Goal: Navigation & Orientation: Find specific page/section

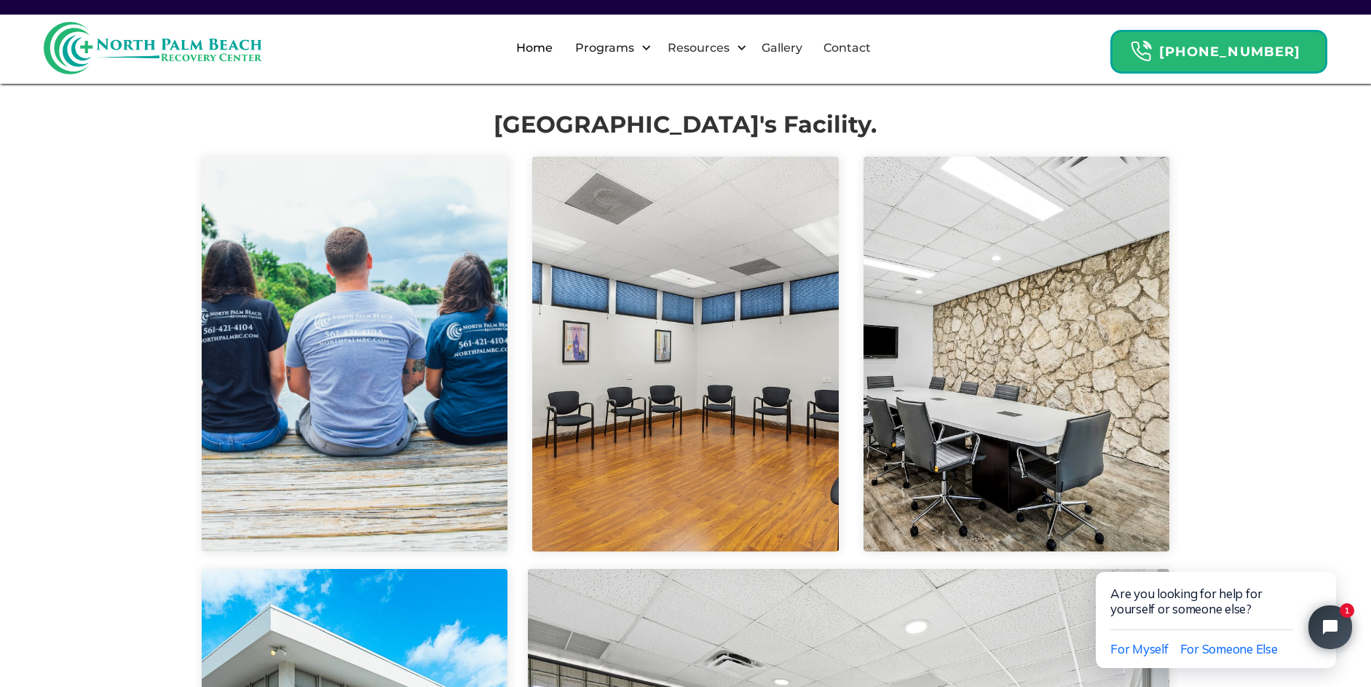
scroll to position [2913, 0]
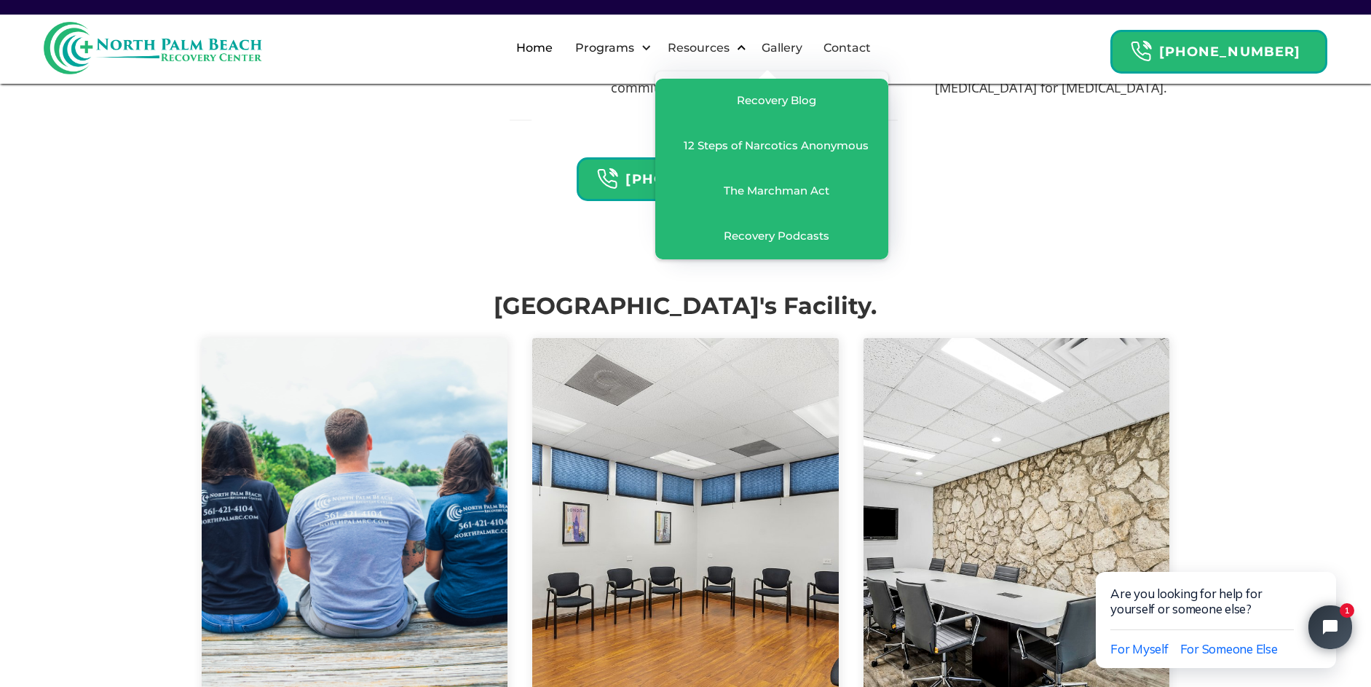
click at [709, 48] on div "Resources" at bounding box center [698, 47] width 69 height 17
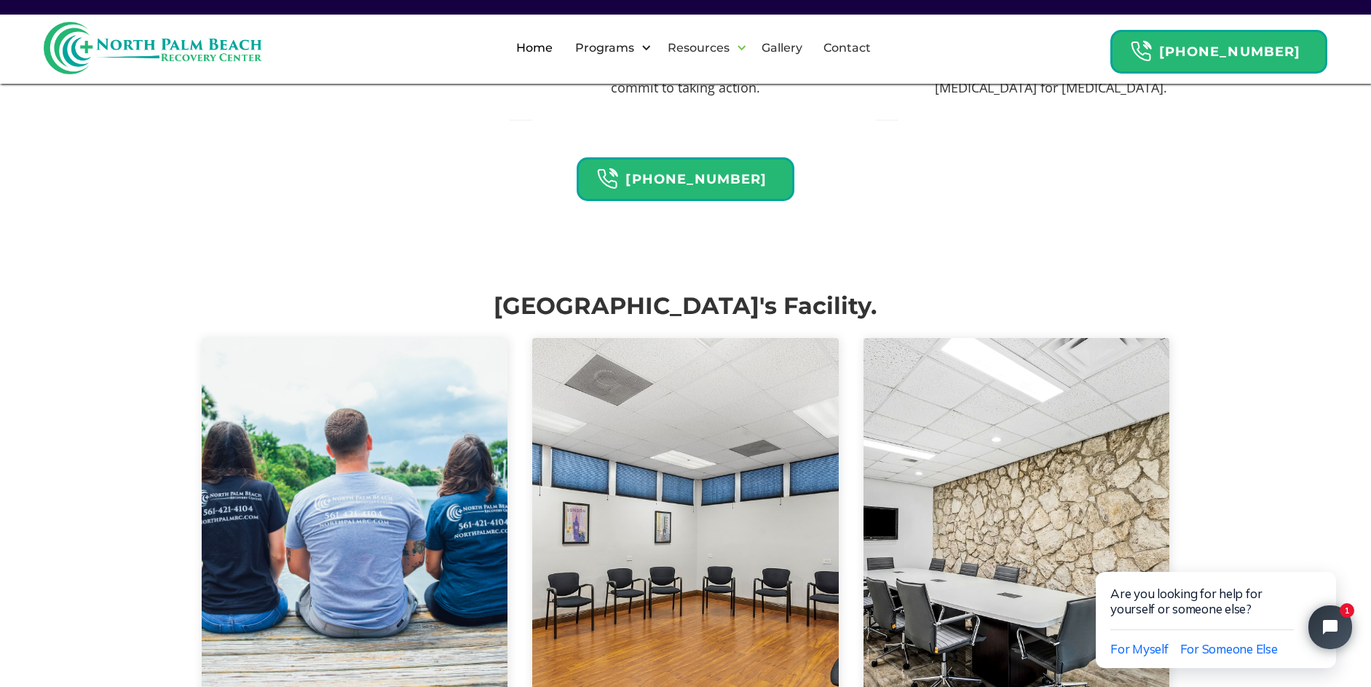
click at [711, 48] on div "Resources" at bounding box center [698, 47] width 69 height 17
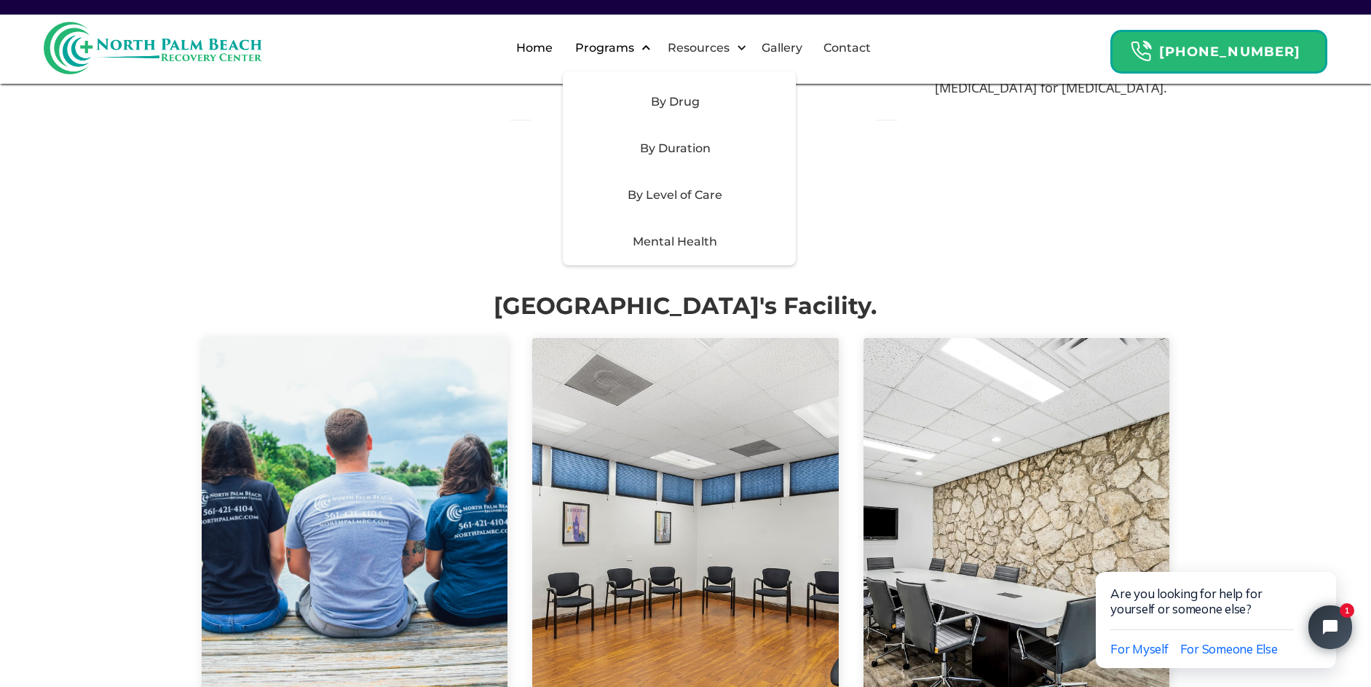
click at [638, 50] on div "Programs" at bounding box center [605, 47] width 66 height 17
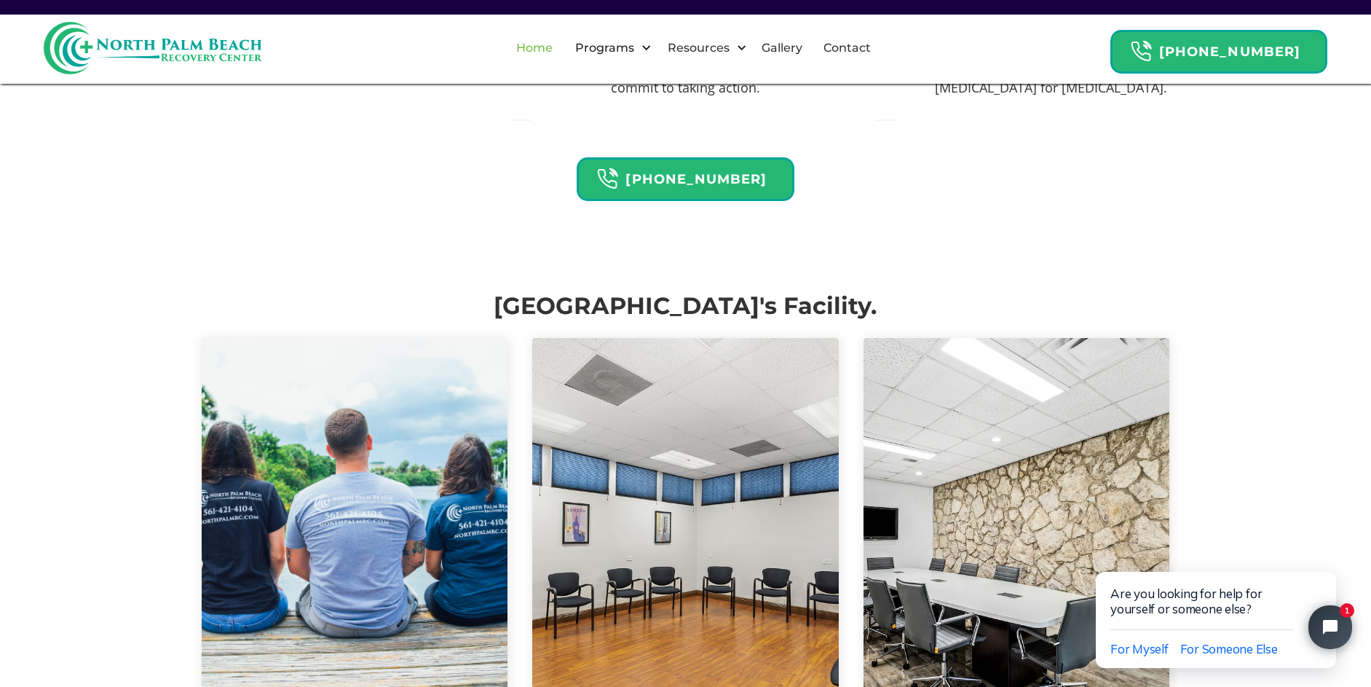
click at [561, 56] on link "Home" at bounding box center [535, 48] width 54 height 47
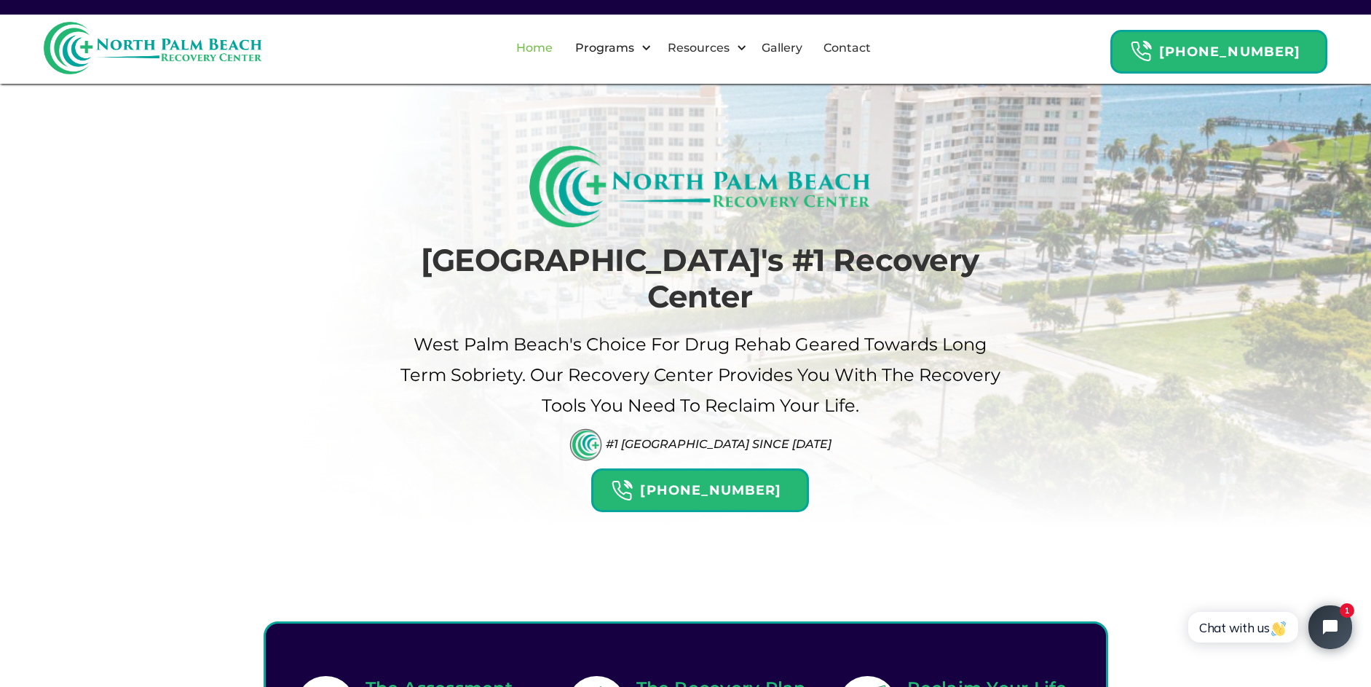
click at [561, 47] on link "Home" at bounding box center [535, 48] width 54 height 47
